Goal: Find specific page/section: Locate a particular part of the current website

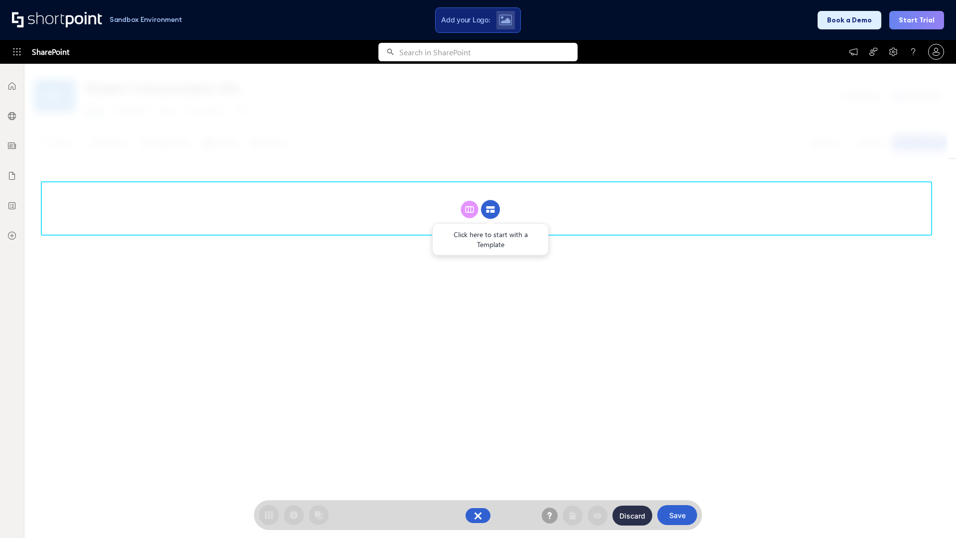
click at [490, 209] on circle at bounding box center [490, 209] width 19 height 19
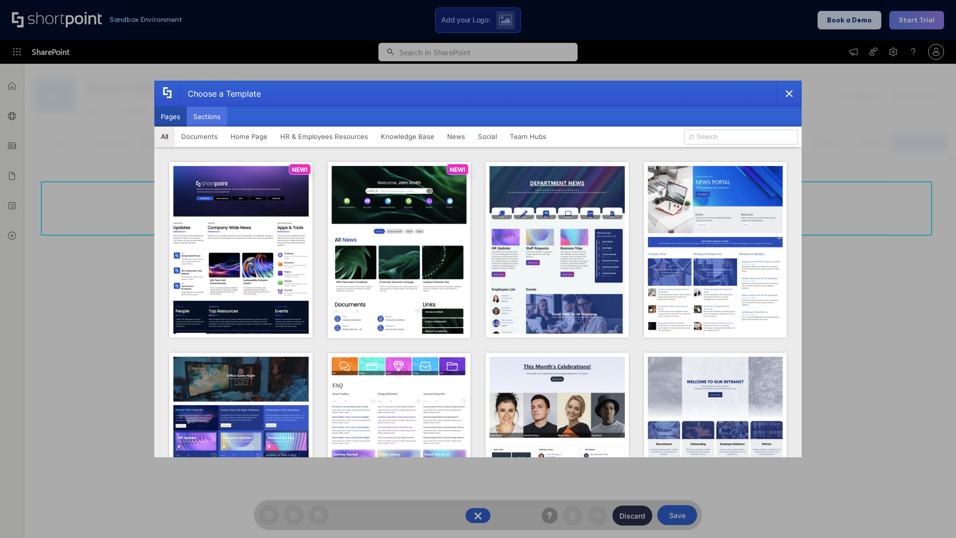
click at [207, 116] on button "Sections" at bounding box center [207, 117] width 40 height 20
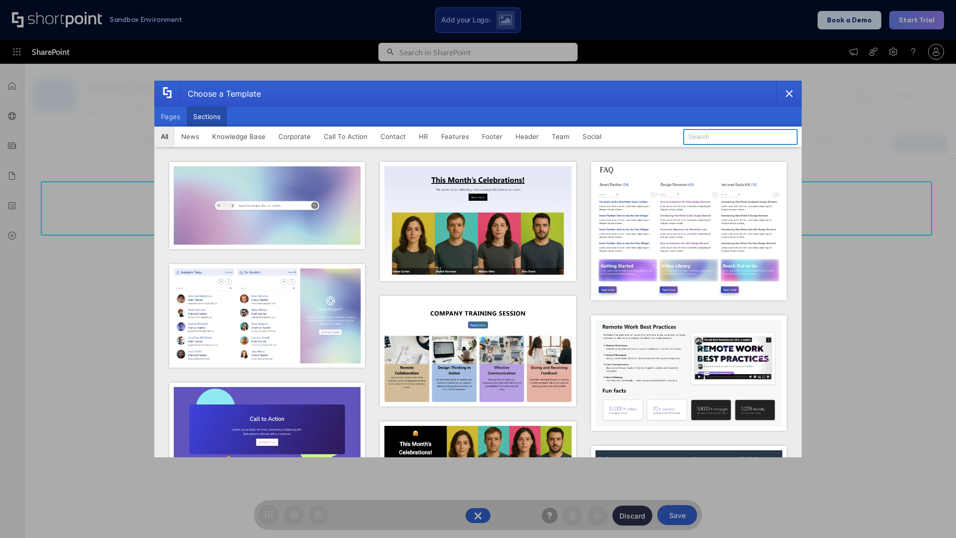
type input "Teammate 1"
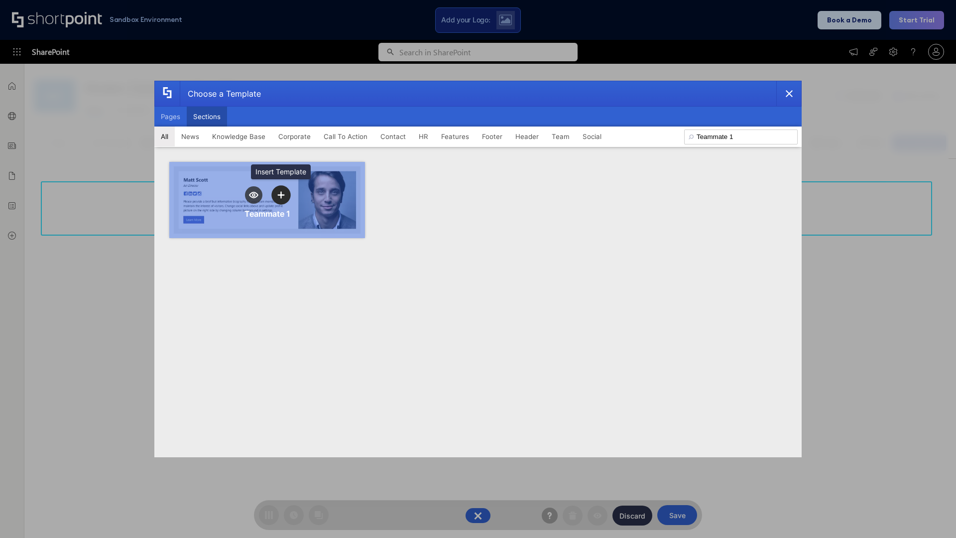
click at [281, 195] on icon "template selector" at bounding box center [280, 194] width 7 height 7
